Goal: Find specific page/section: Find specific page/section

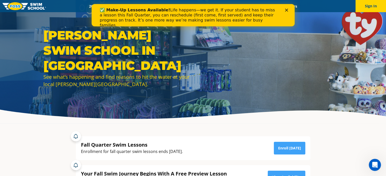
scroll to position [25, 0]
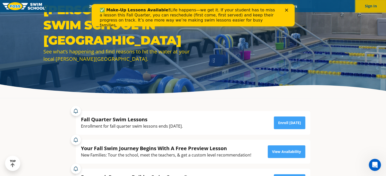
click at [368, 5] on button "Sign In" at bounding box center [370, 6] width 30 height 12
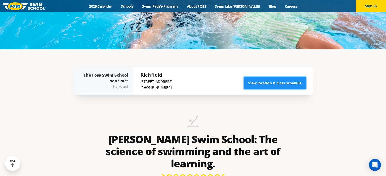
click at [276, 83] on link "View location & class schedule" at bounding box center [275, 83] width 62 height 13
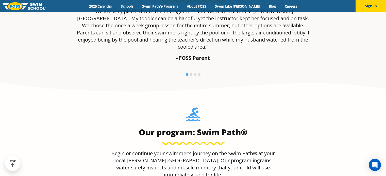
scroll to position [380, 0]
